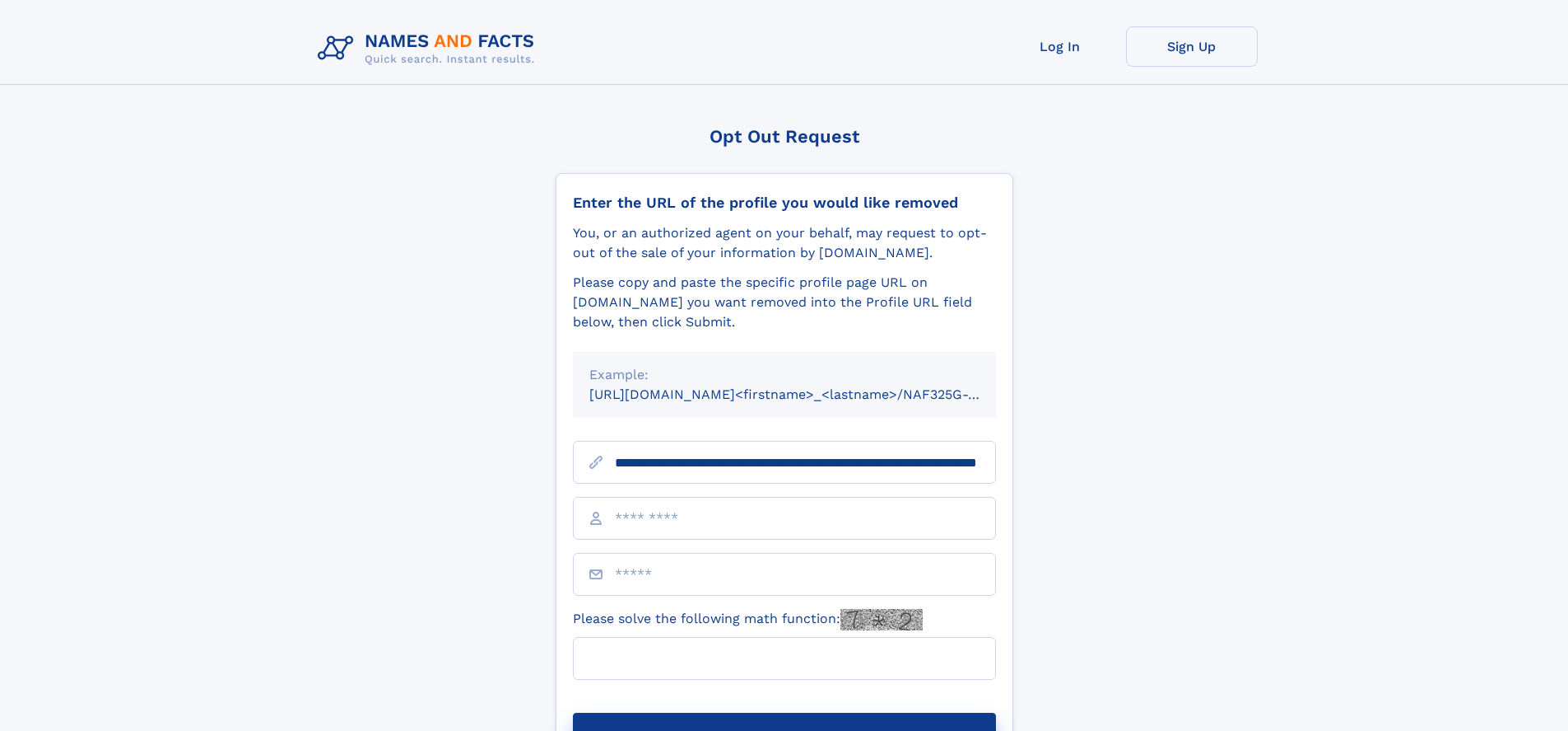
scroll to position [0, 170]
type input "**********"
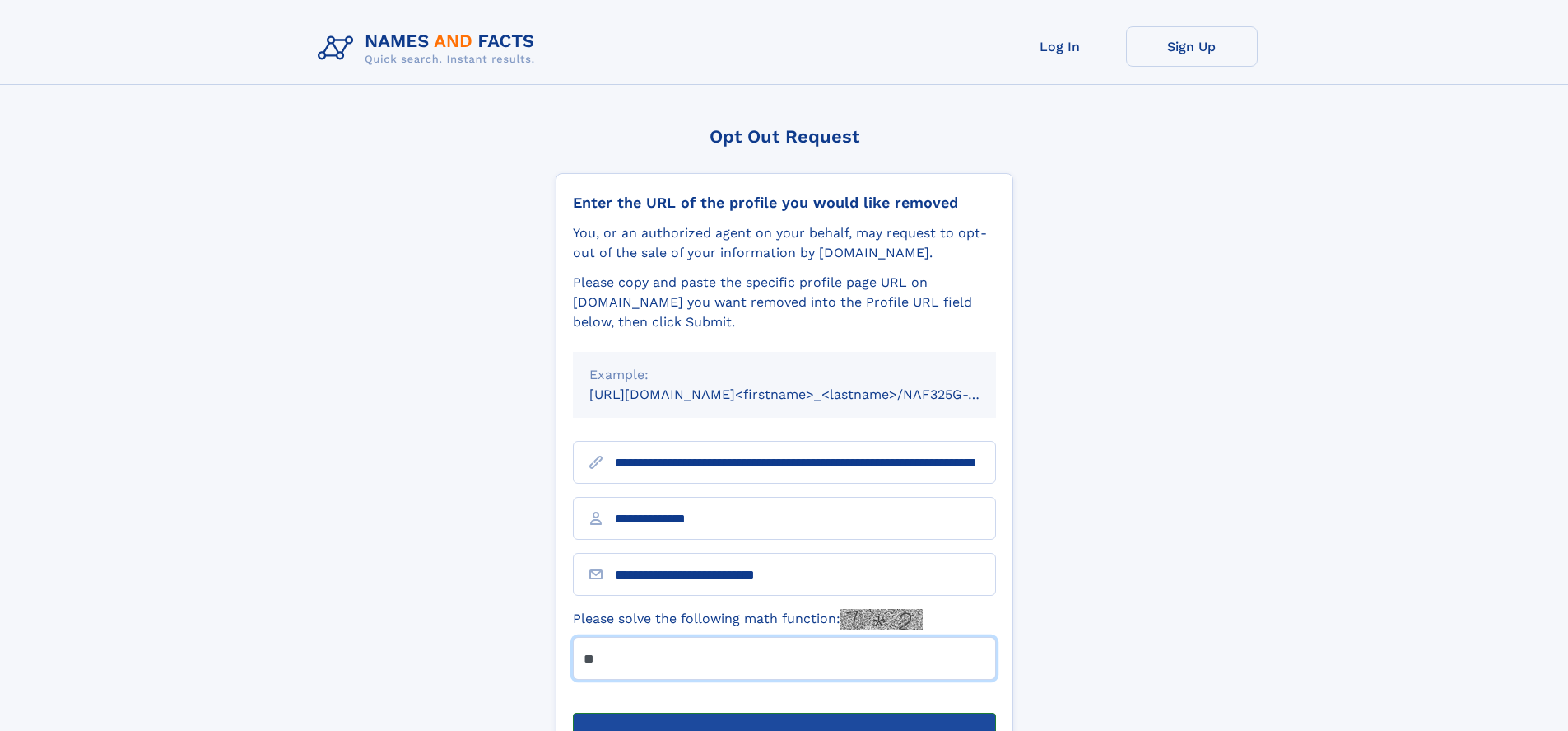
type input "**"
click at [784, 713] on button "Submit Opt Out Request" at bounding box center [785, 739] width 423 height 52
